Goal: Task Accomplishment & Management: Manage account settings

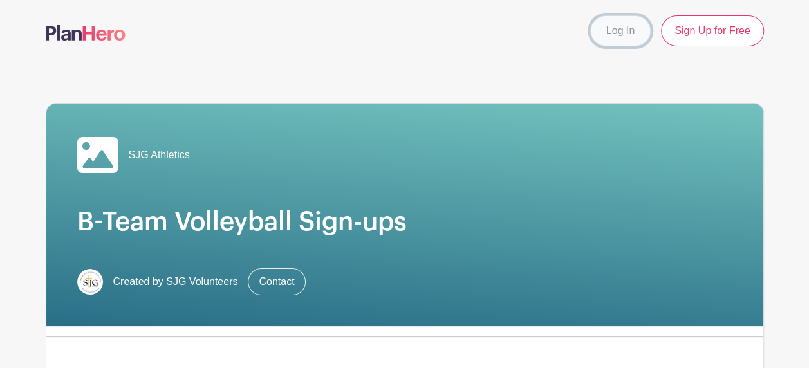
click at [629, 33] on link "Log In" at bounding box center [620, 30] width 60 height 31
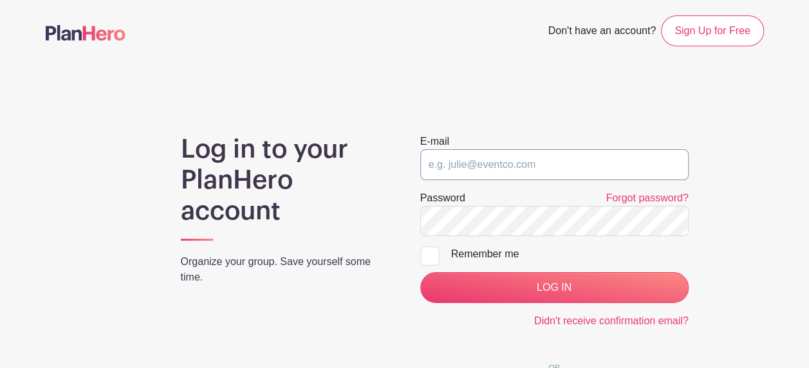
type input "[EMAIL_ADDRESS][DOMAIN_NAME]"
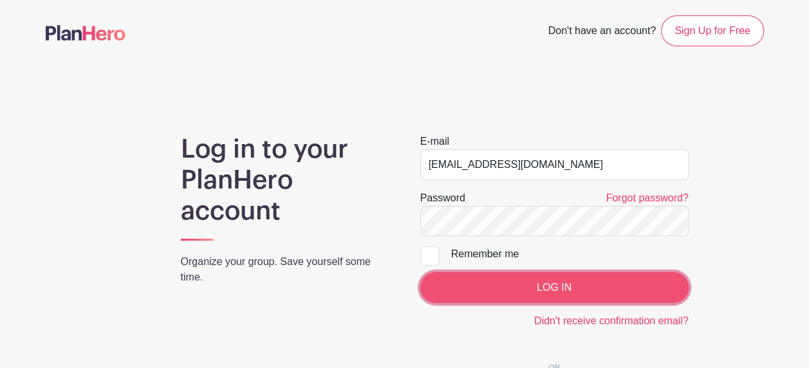
click at [497, 298] on input "LOG IN" at bounding box center [554, 287] width 268 height 31
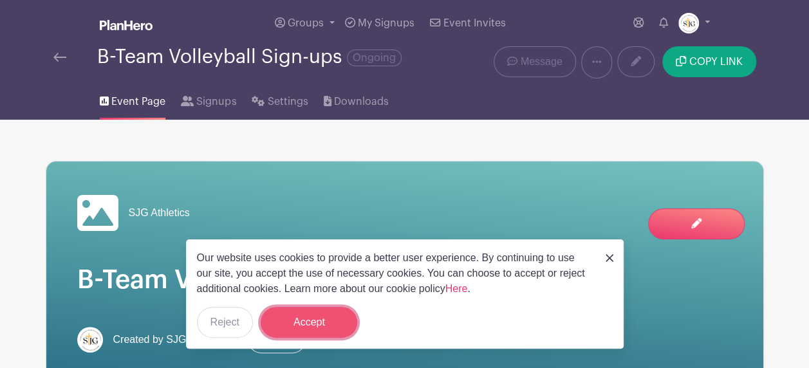
click at [324, 335] on button "Accept" at bounding box center [309, 322] width 96 height 31
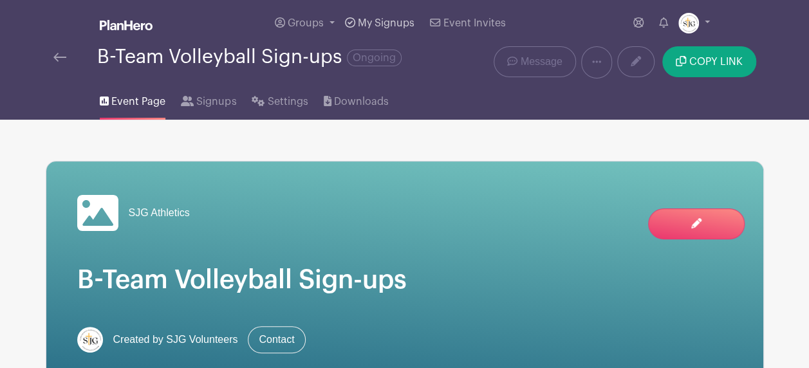
click at [379, 21] on span "My Signups" at bounding box center [386, 23] width 57 height 10
click at [335, 25] on link "Groups" at bounding box center [305, 23] width 70 height 46
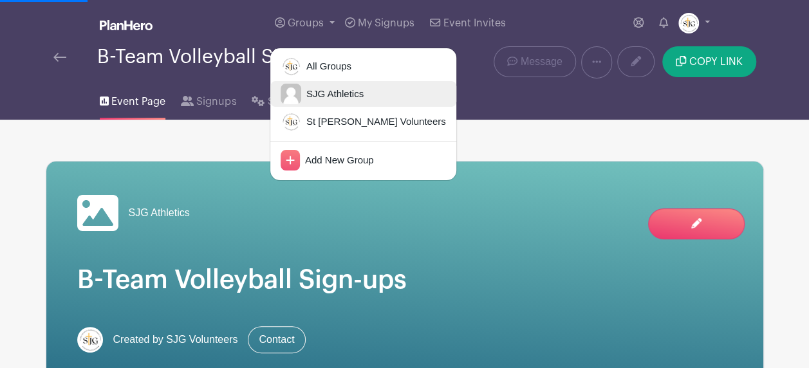
click at [331, 91] on span "SJG Athletics" at bounding box center [332, 94] width 62 height 15
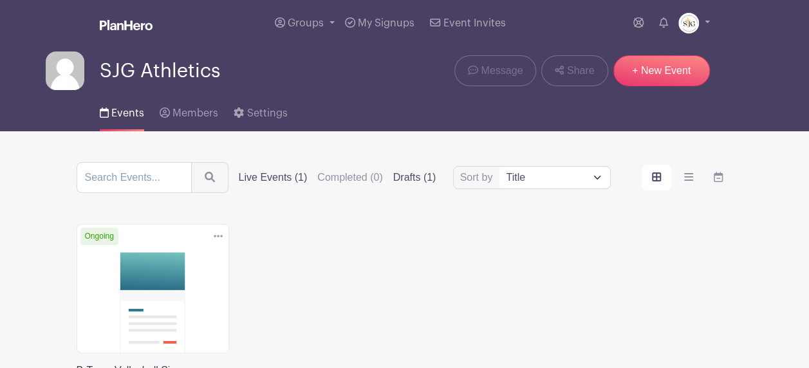
click at [410, 178] on label "Drafts (1)" at bounding box center [414, 177] width 43 height 15
click at [0, 0] on input "Drafts (1)" at bounding box center [0, 0] width 0 height 0
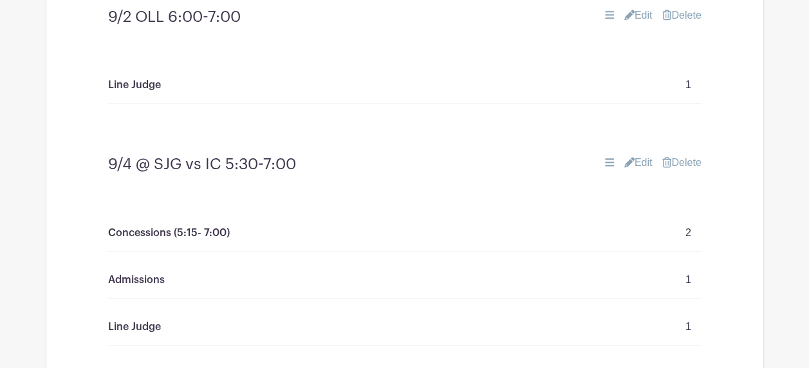
scroll to position [643, 0]
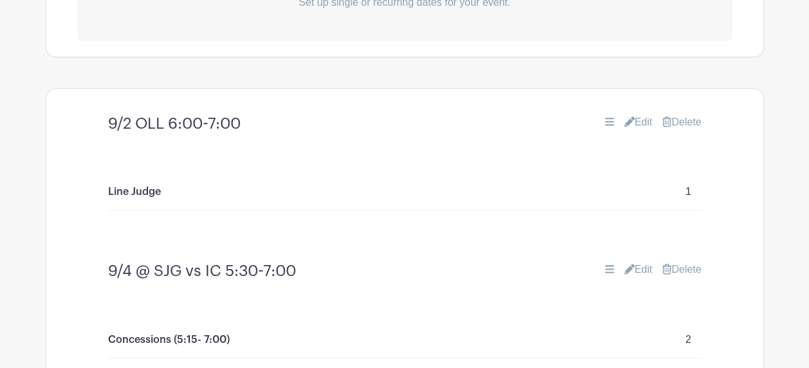
click at [176, 120] on h4 "9/2 OLL 6:00-7:00" at bounding box center [174, 124] width 133 height 19
click at [175, 125] on h4 "9/2 OLL 6:00-7:00" at bounding box center [174, 124] width 133 height 19
click at [634, 122] on link "Edit" at bounding box center [638, 122] width 28 height 15
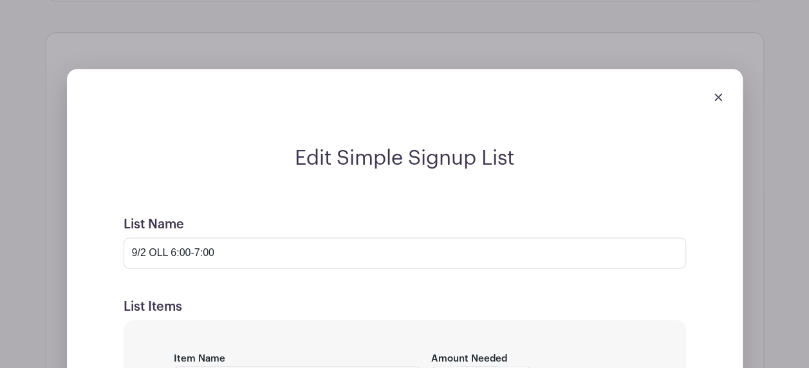
scroll to position [772, 0]
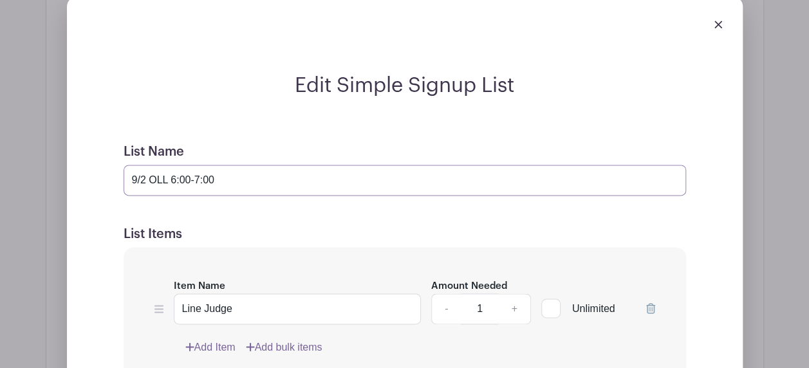
click at [175, 176] on input "9/2 OLL 6:00-7:00" at bounding box center [405, 180] width 562 height 31
click at [198, 176] on input "9/2 OLL 7:00-7:00" at bounding box center [405, 180] width 562 height 31
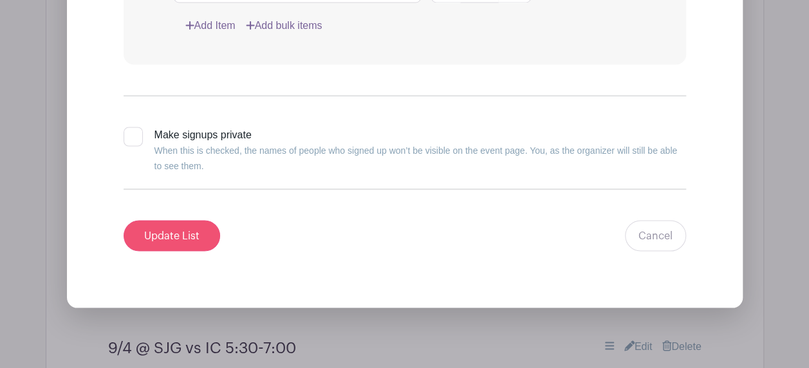
type input "9/2 OLL 7:00-8:00"
click at [186, 241] on input "Update List" at bounding box center [172, 235] width 96 height 31
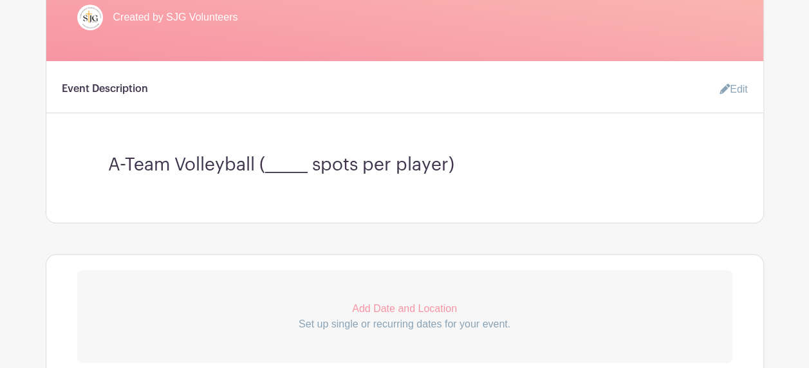
scroll to position [0, 0]
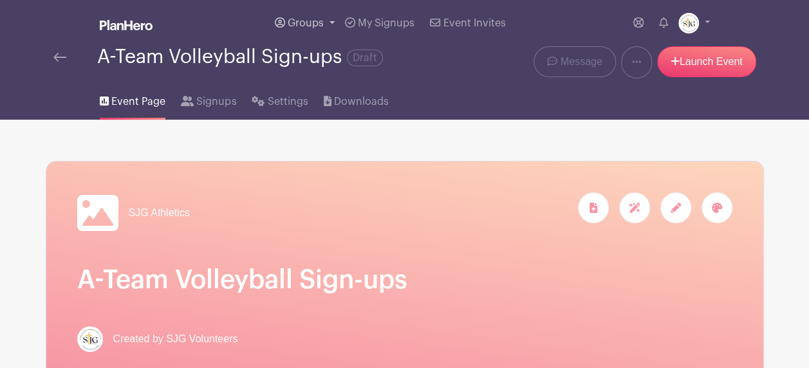
click at [302, 14] on link "Groups" at bounding box center [305, 23] width 70 height 46
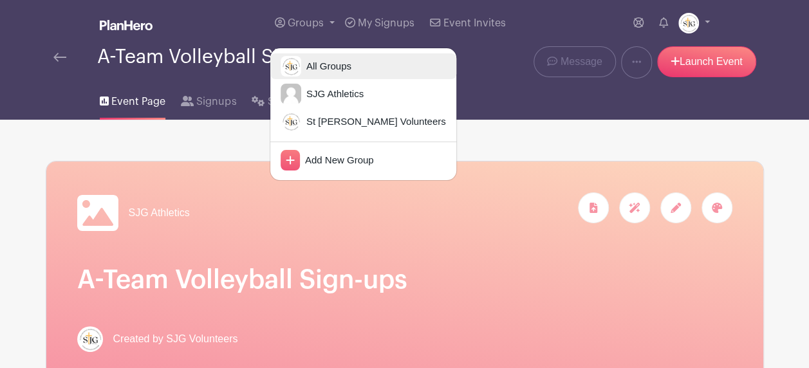
click at [308, 77] on link "All Groups" at bounding box center [363, 66] width 186 height 26
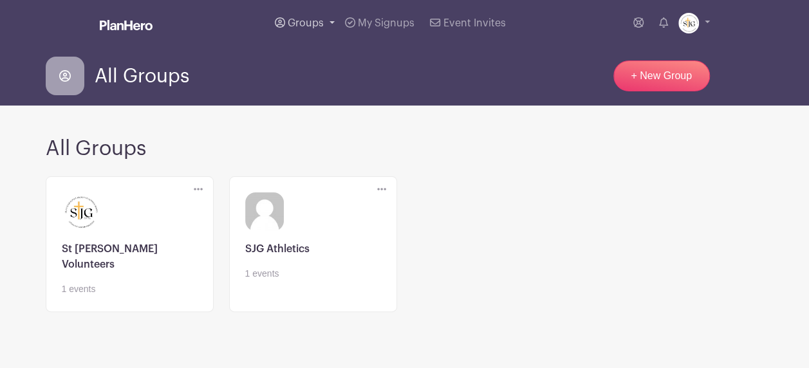
click at [324, 26] on link "Groups" at bounding box center [305, 23] width 70 height 46
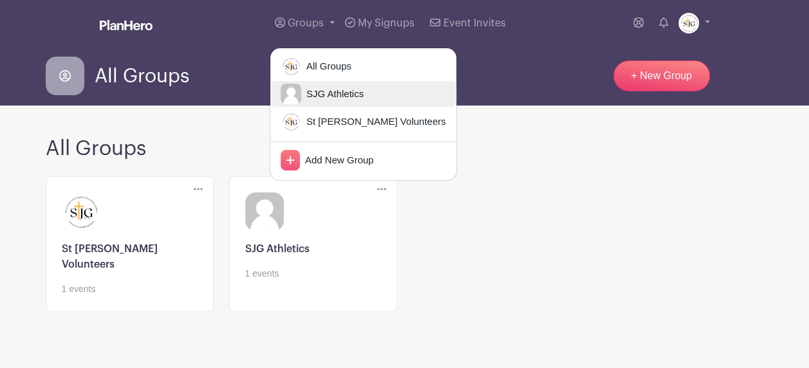
click at [324, 90] on span "SJG Athletics" at bounding box center [332, 94] width 62 height 15
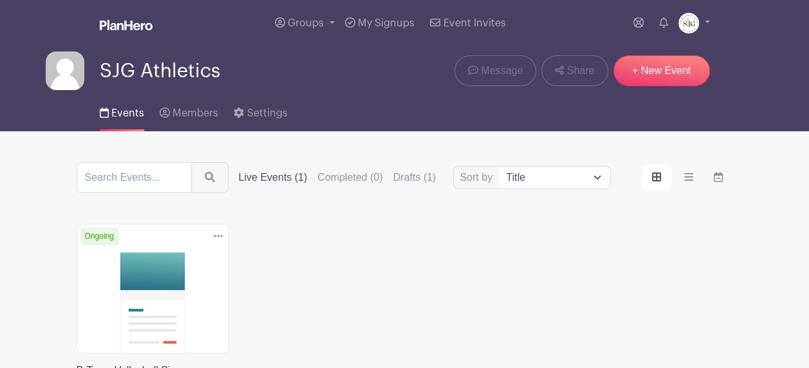
click at [215, 231] on icon at bounding box center [218, 236] width 9 height 10
click at [406, 262] on div "Delete Event Are you sure you want to delete this Event? Yes, Delete No, Cancel…" at bounding box center [405, 327] width 672 height 206
